Goal: Information Seeking & Learning: Learn about a topic

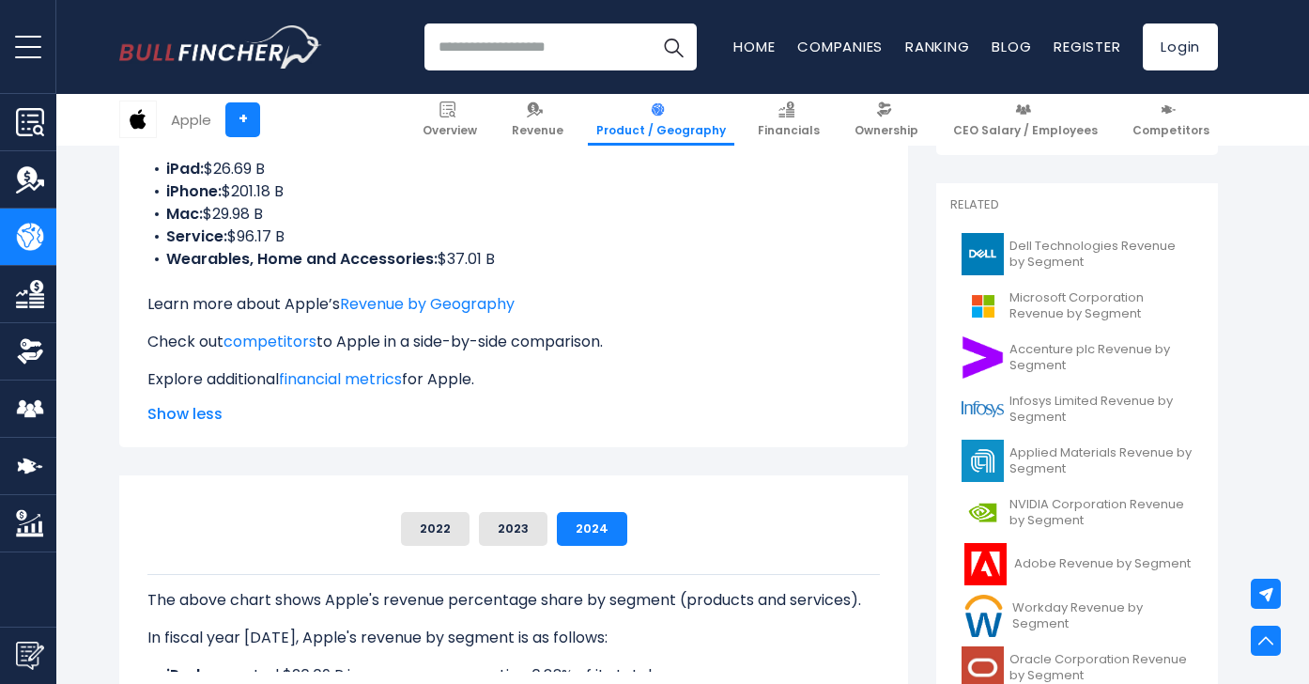
scroll to position [380, 0]
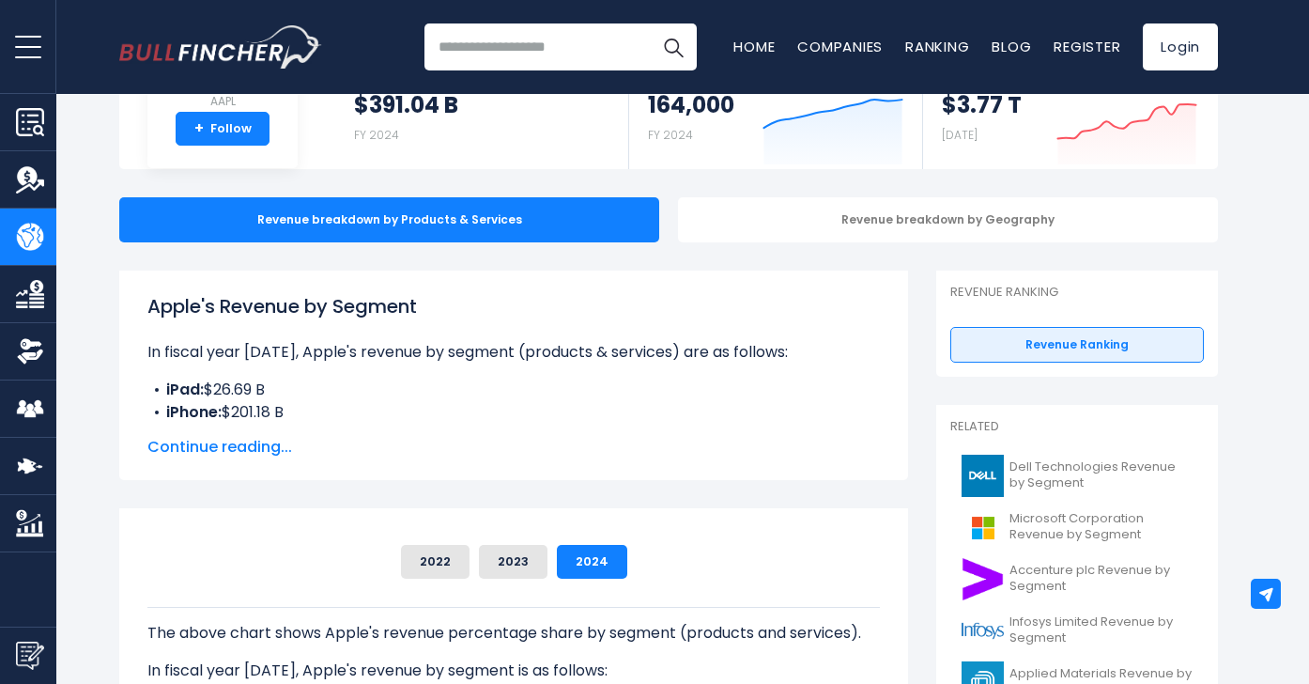
scroll to position [119, 0]
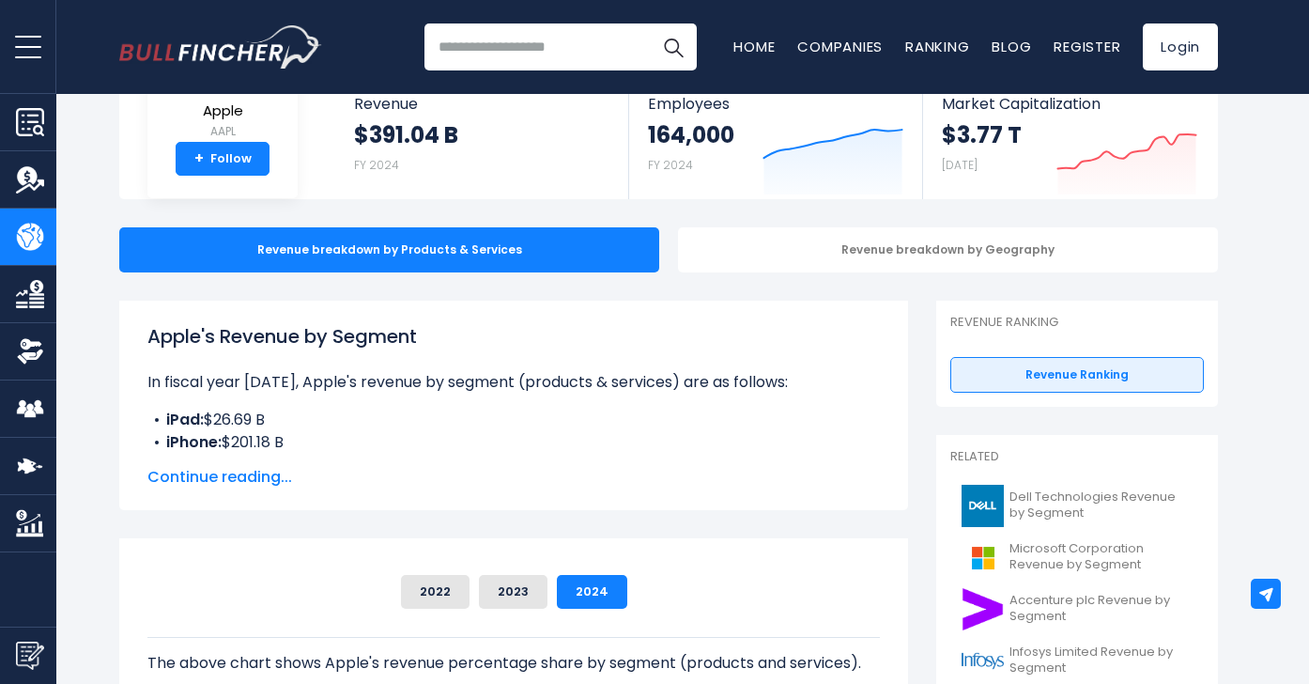
click at [197, 483] on span "Continue reading..." at bounding box center [513, 477] width 733 height 23
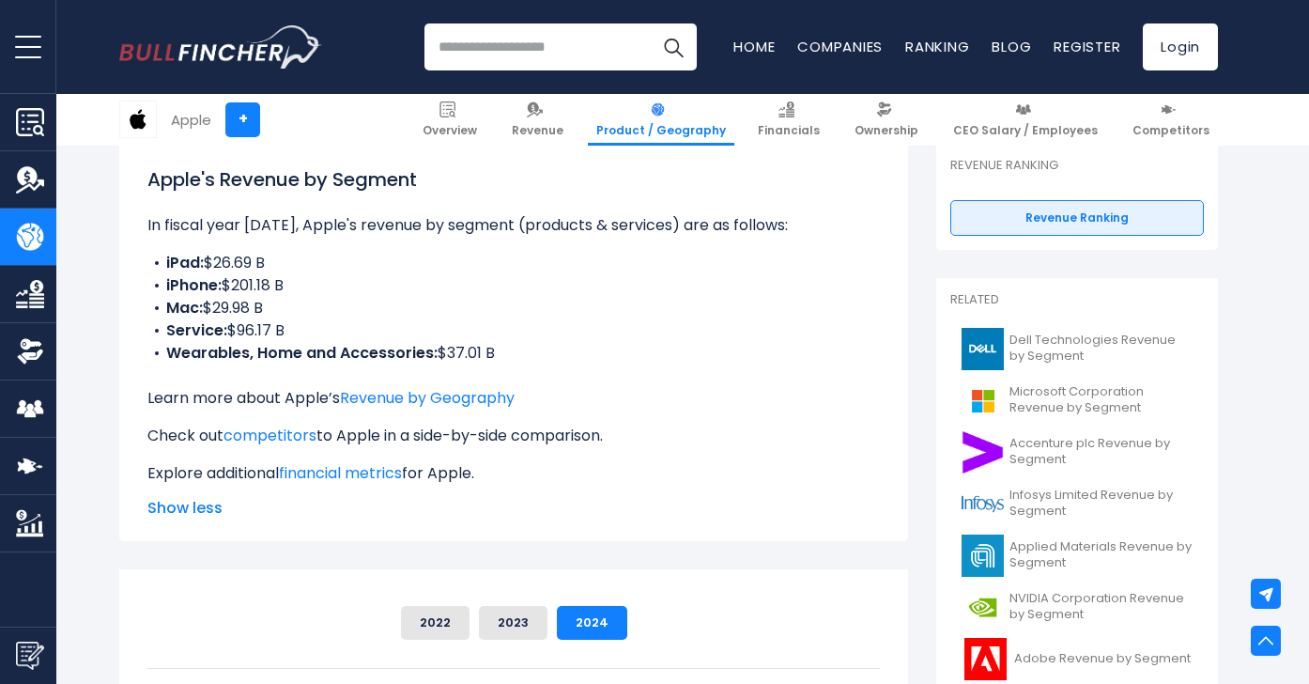
scroll to position [254, 0]
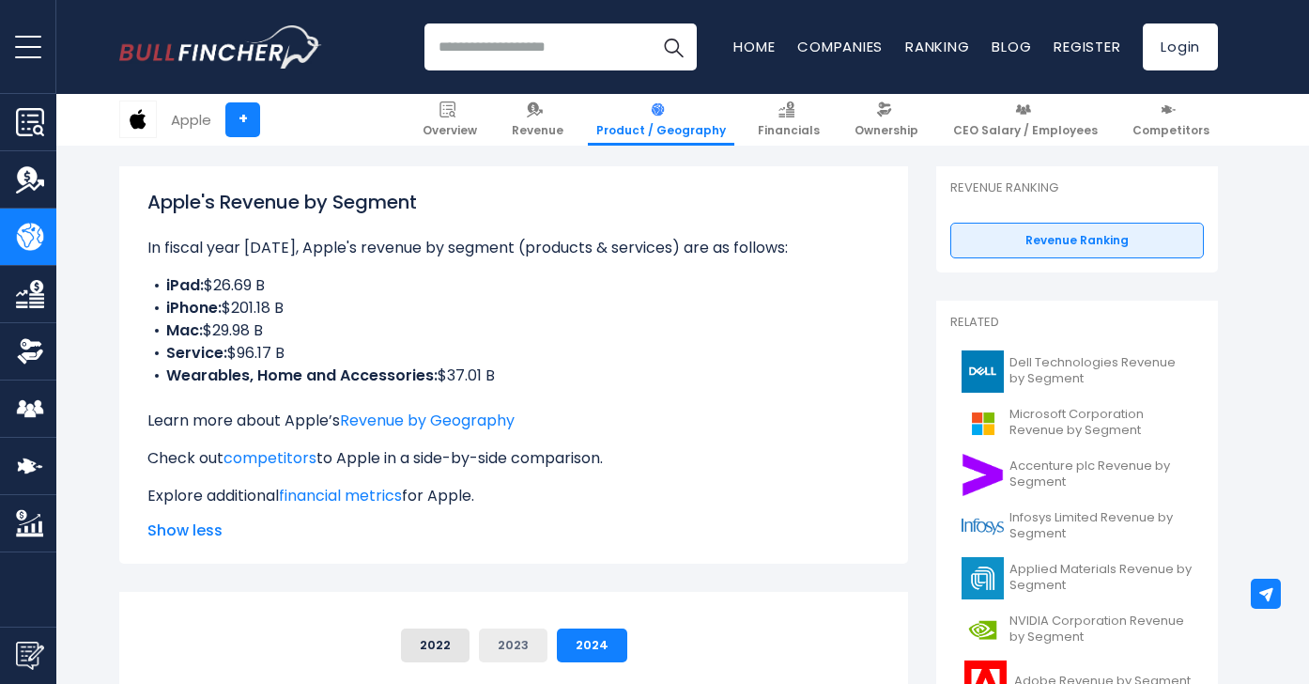
click at [481, 658] on button "2023" at bounding box center [513, 645] width 69 height 34
click at [430, 643] on button "2022" at bounding box center [435, 645] width 69 height 34
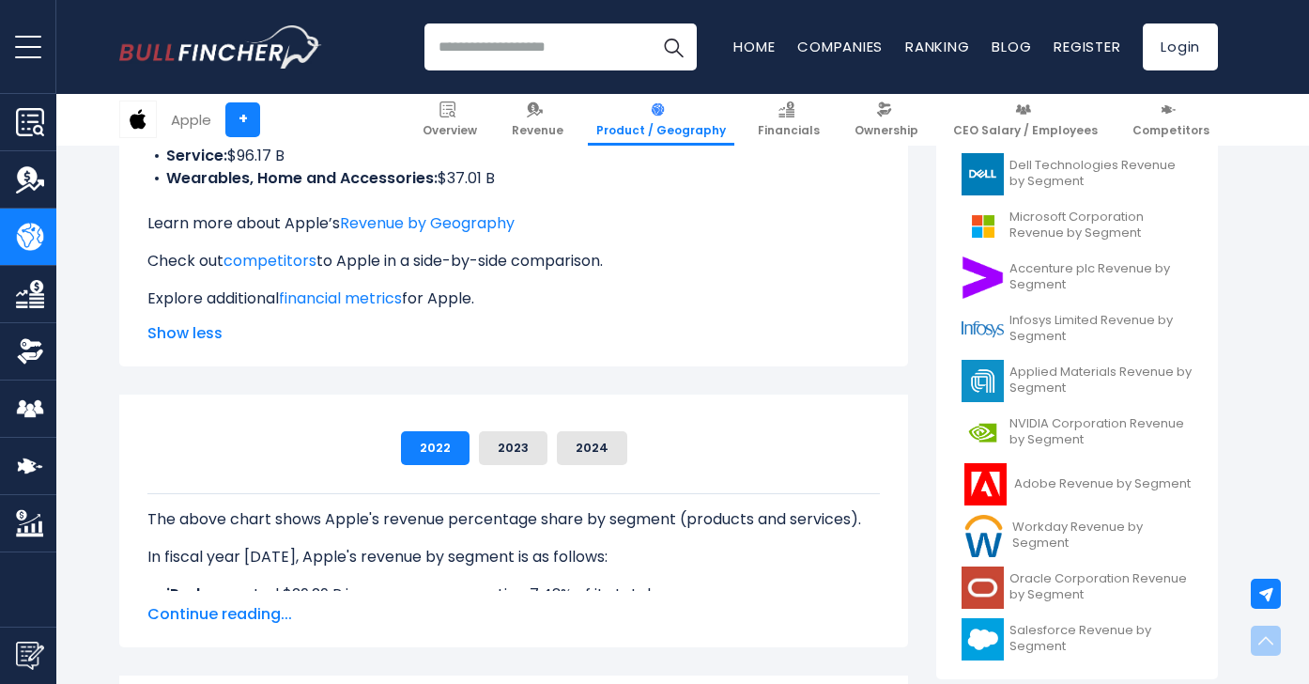
scroll to position [562, 0]
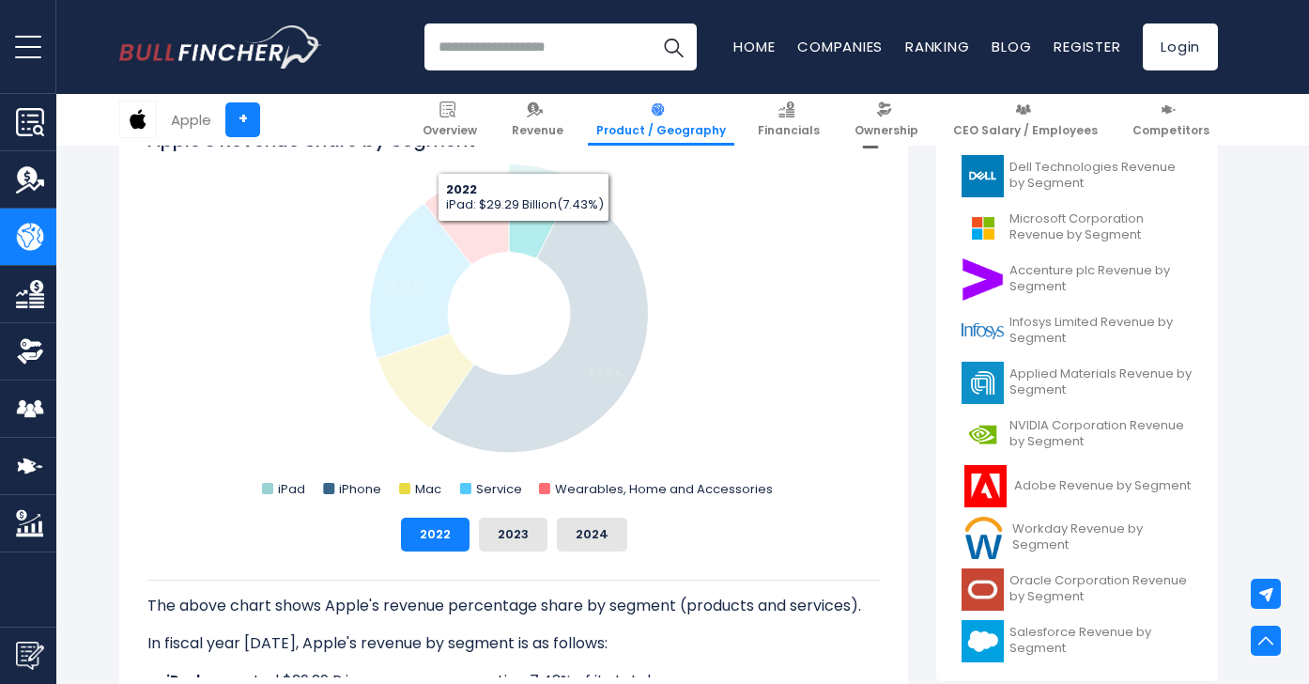
scroll to position [549, 0]
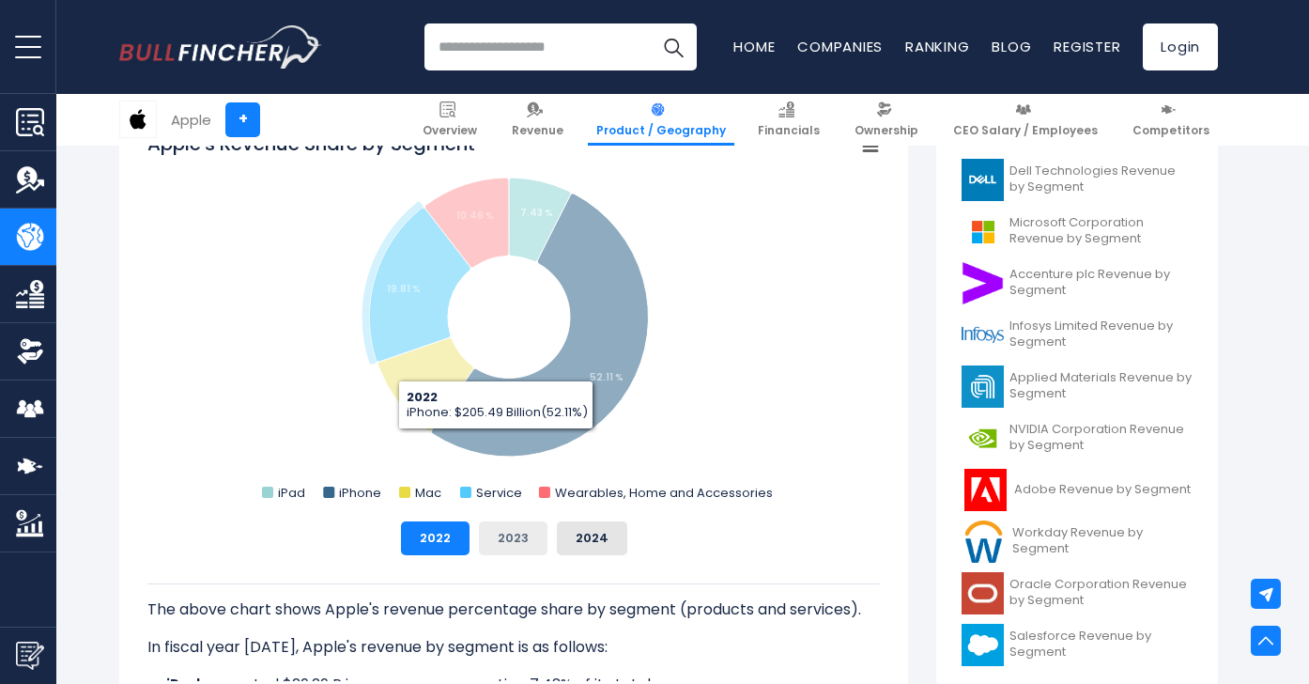
click at [486, 527] on button "2023" at bounding box center [513, 538] width 69 height 34
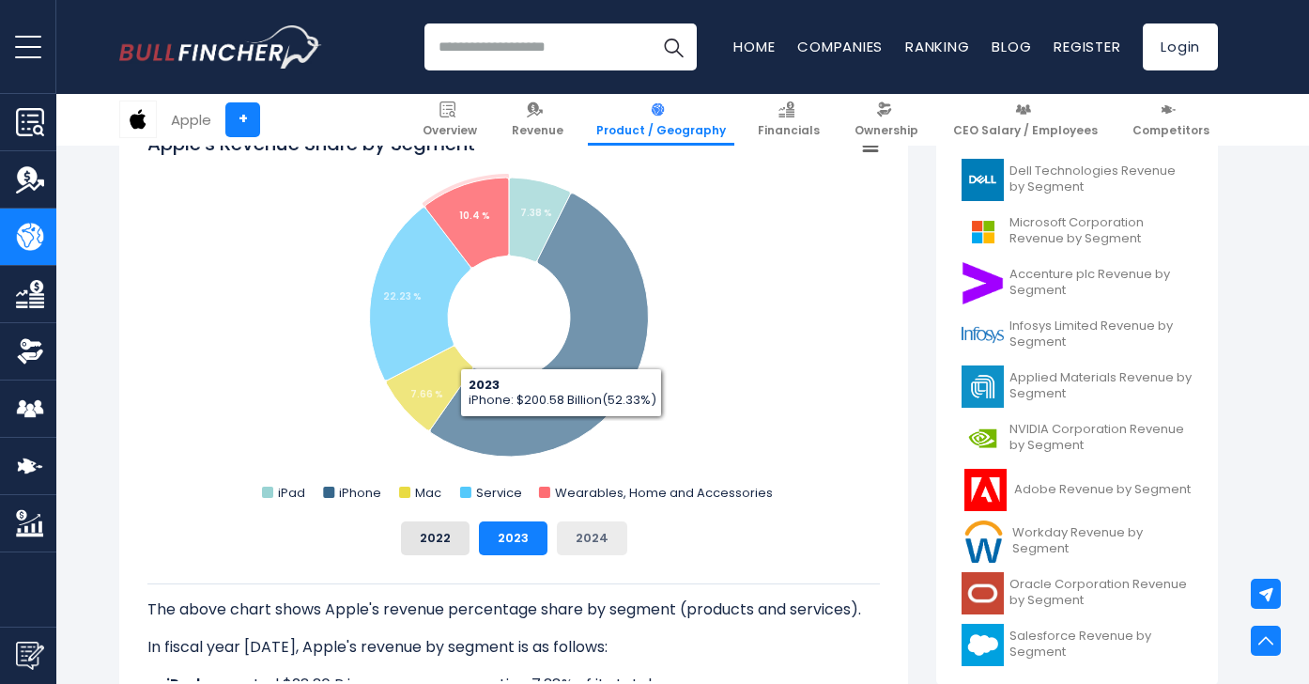
click at [573, 535] on button "2024" at bounding box center [592, 538] width 70 height 34
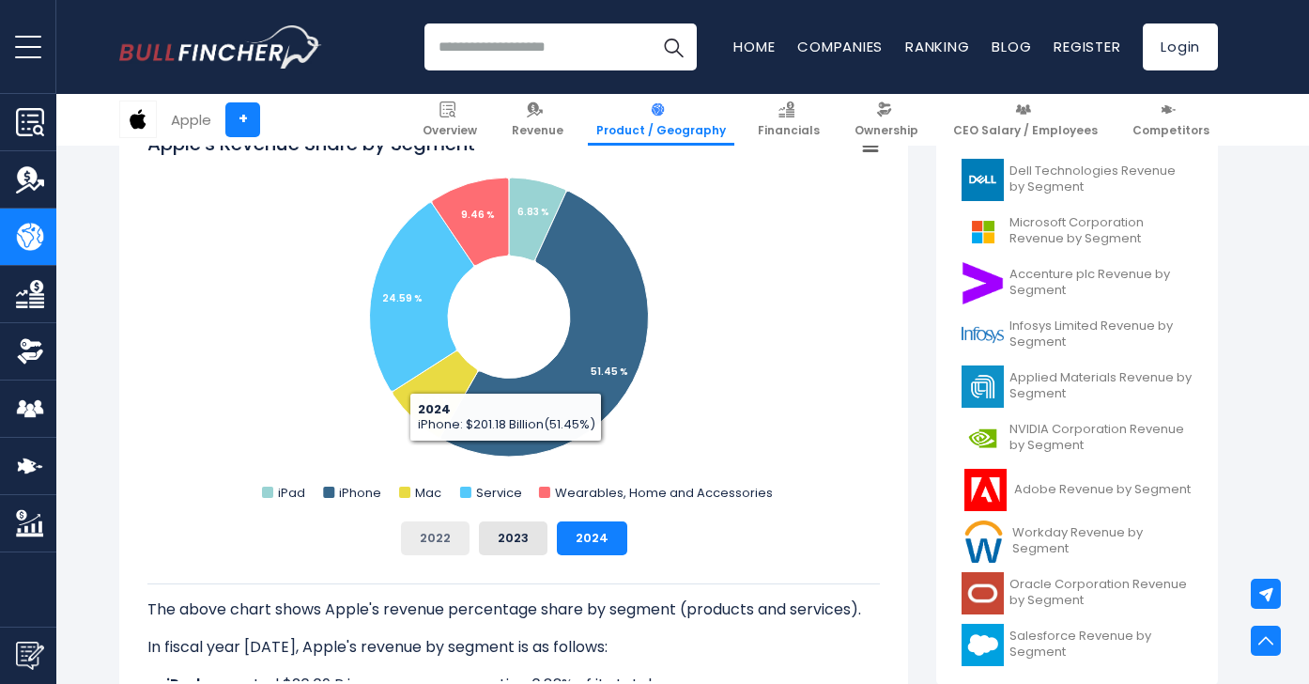
click at [431, 545] on button "2022" at bounding box center [435, 538] width 69 height 34
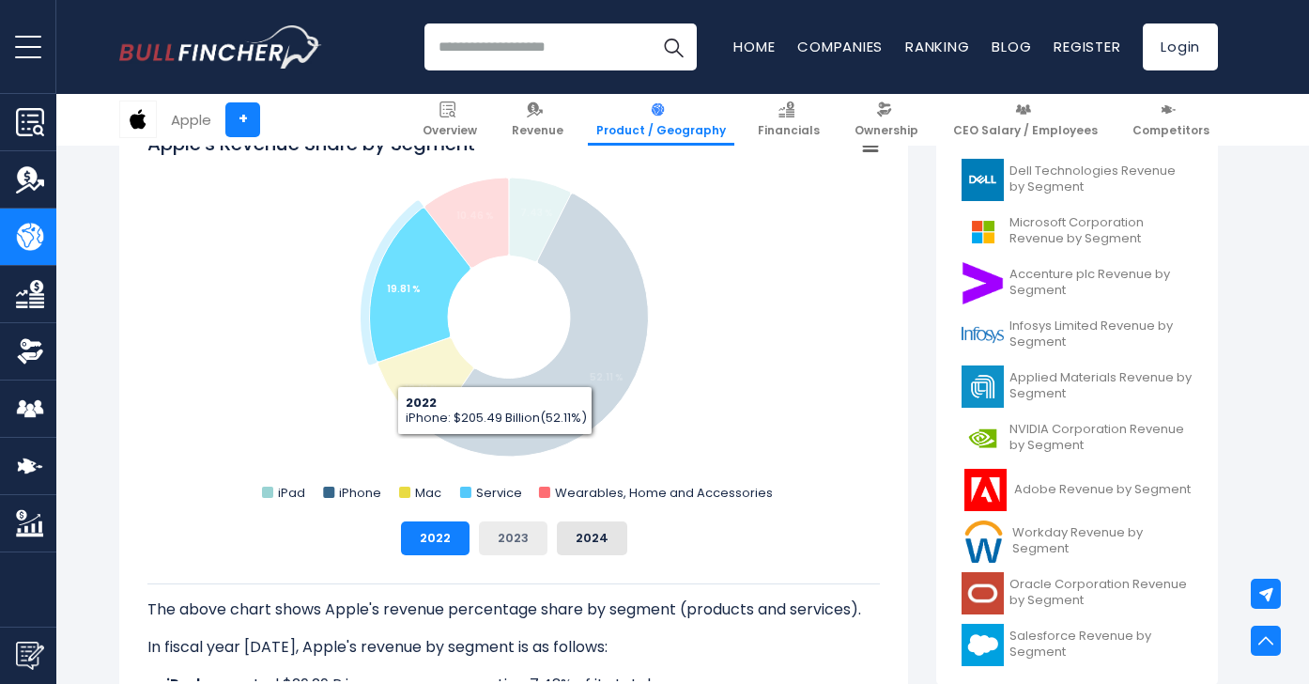
click at [494, 530] on button "2023" at bounding box center [513, 538] width 69 height 34
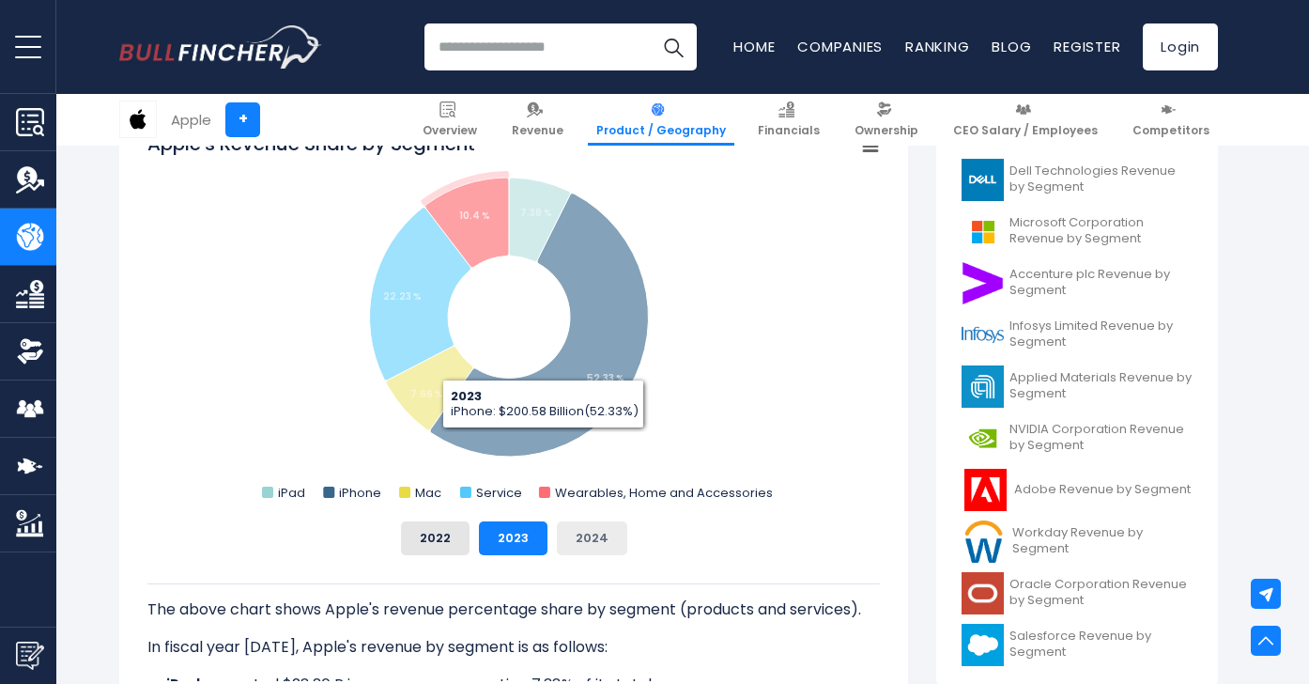
click at [574, 528] on button "2024" at bounding box center [592, 538] width 70 height 34
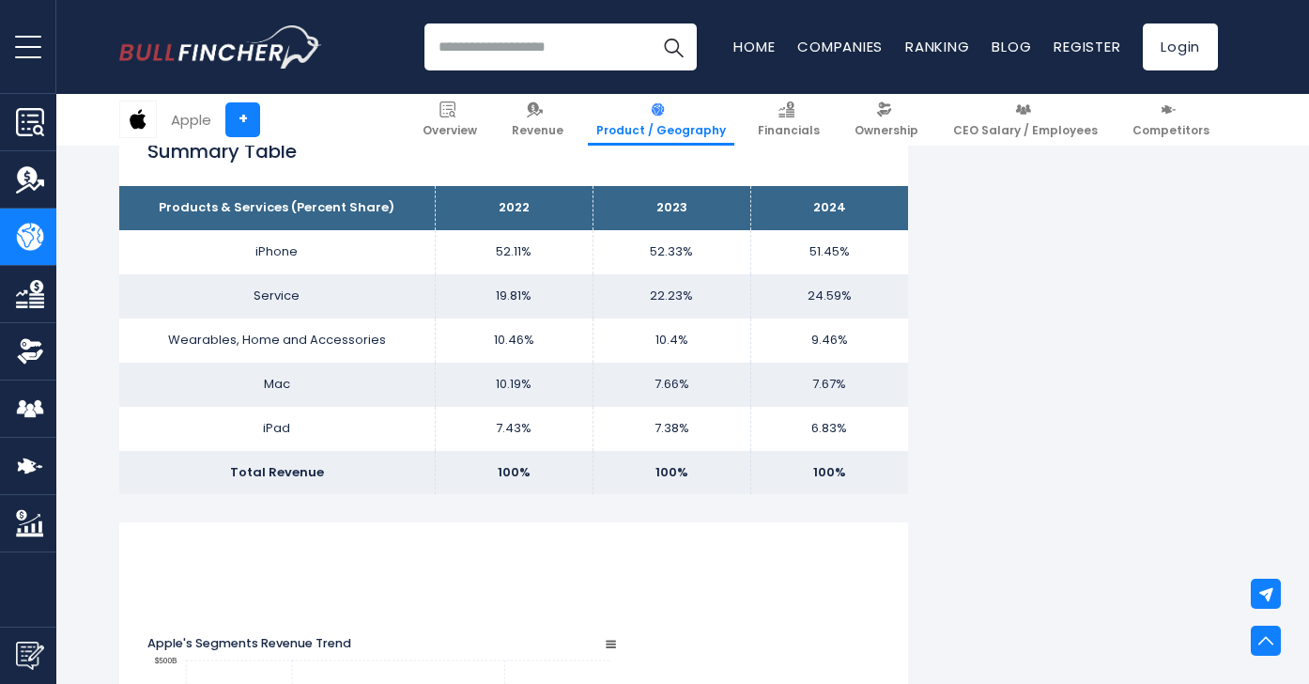
scroll to position [1200, 0]
